Goal: Navigation & Orientation: Find specific page/section

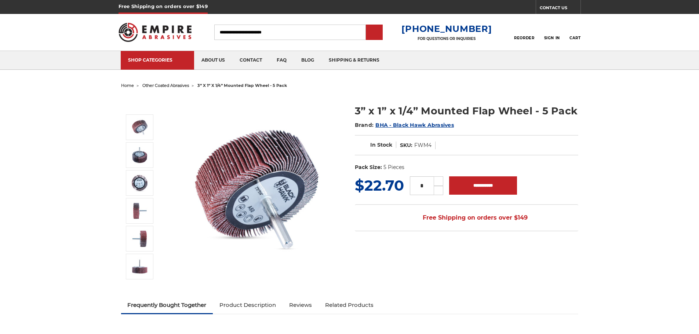
click at [171, 86] on span "other coated abrasives" at bounding box center [165, 85] width 47 height 5
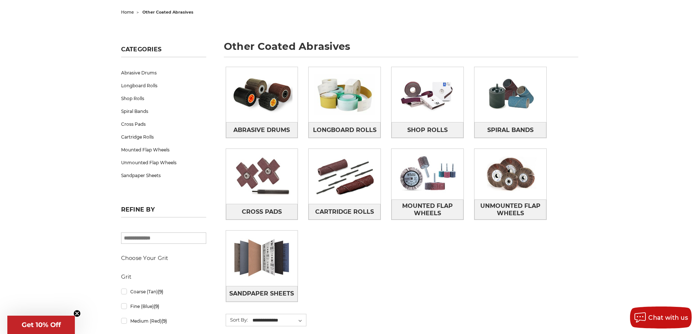
scroll to position [37, 0]
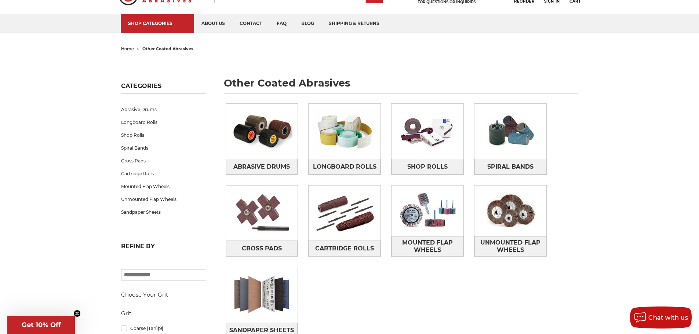
click at [123, 49] on span "home" at bounding box center [127, 48] width 13 height 5
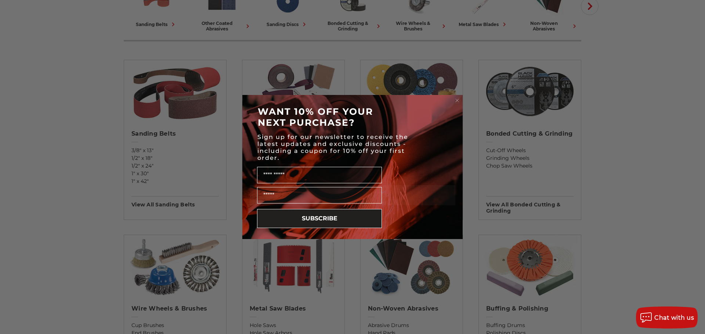
click at [455, 95] on div "Close dialog WANT 10% OFF YOUR NEXT PURCHASE? Sign up for our newsletter to rec…" at bounding box center [352, 167] width 705 height 334
click at [457, 101] on icon "Close dialog" at bounding box center [456, 100] width 7 height 7
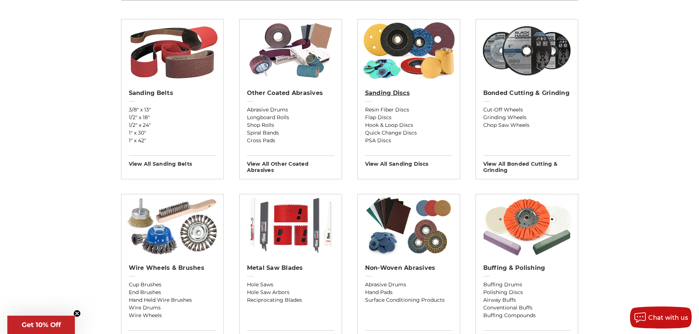
scroll to position [330, 0]
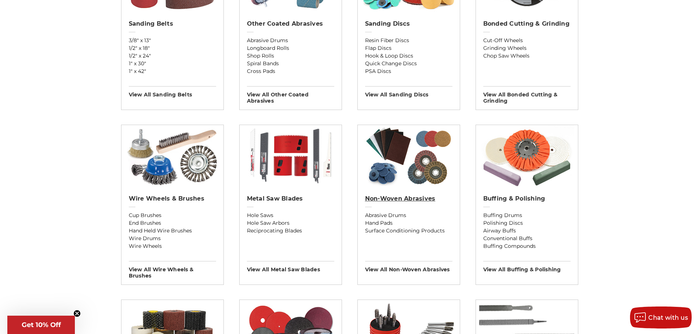
click at [396, 200] on h2 "Non-woven Abrasives" at bounding box center [408, 198] width 87 height 7
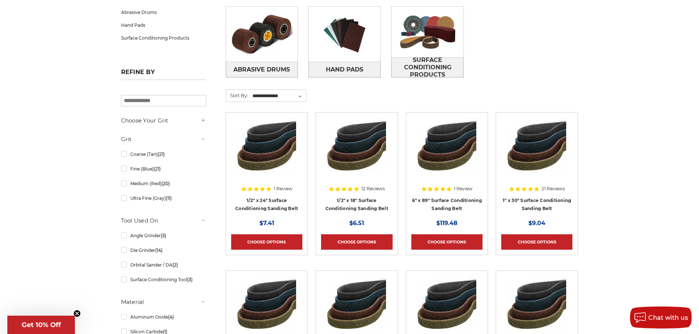
scroll to position [110, 0]
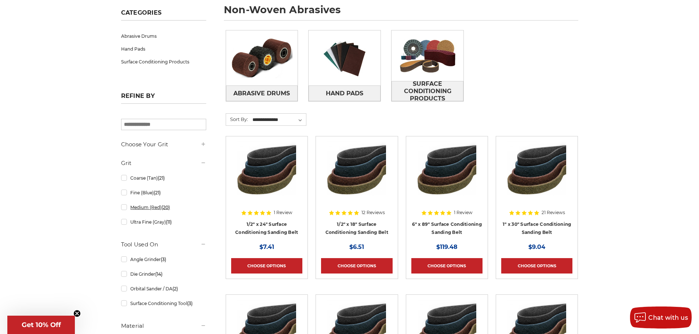
click at [126, 210] on link "Medium (Red) (20)" at bounding box center [163, 207] width 85 height 13
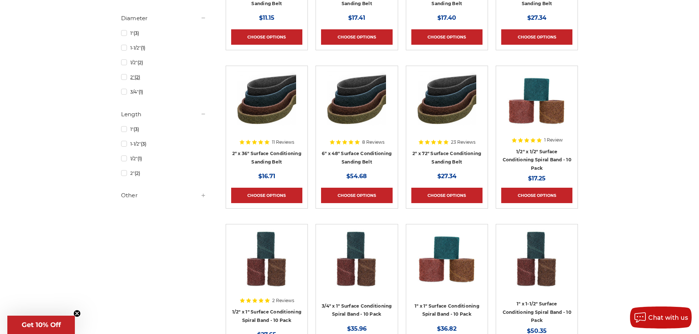
scroll to position [440, 0]
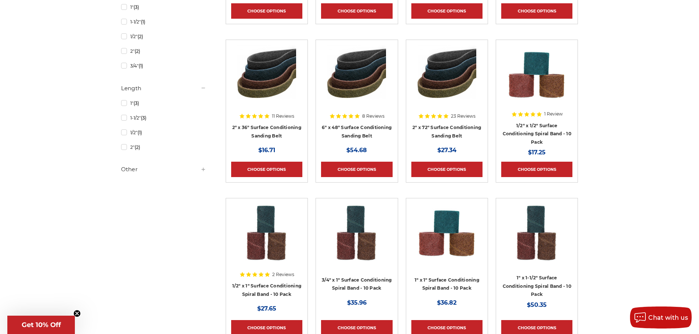
click at [127, 174] on h5 "Other" at bounding box center [163, 169] width 85 height 9
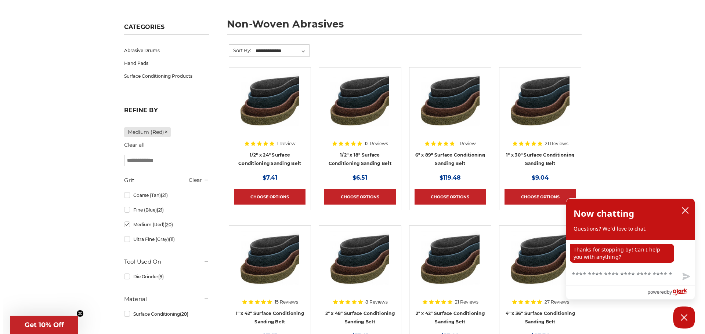
scroll to position [0, 0]
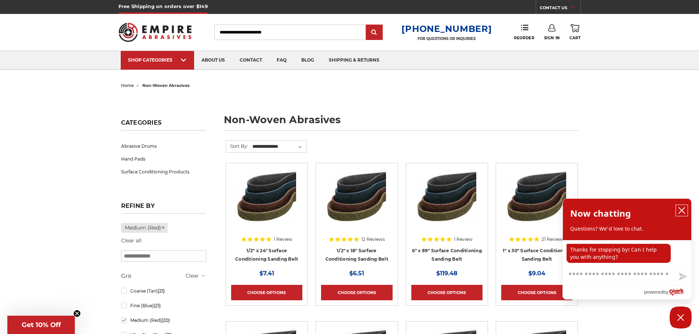
click at [679, 214] on icon "close chatbox" at bounding box center [682, 211] width 6 height 6
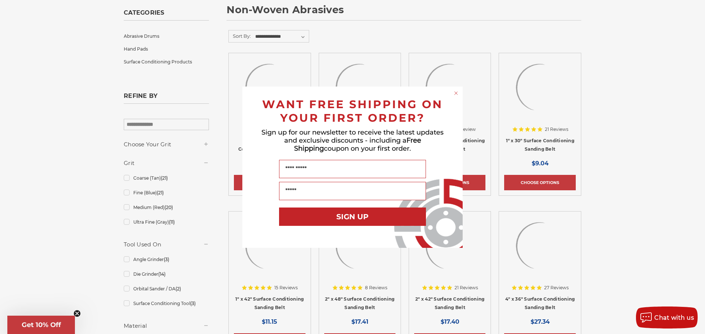
scroll to position [0, 0]
